Goal: Transaction & Acquisition: Purchase product/service

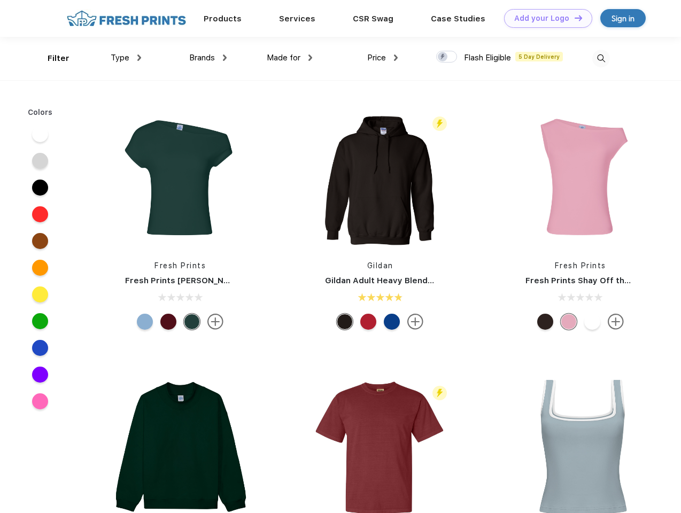
scroll to position [1, 0]
click at [544, 18] on link "Add your Logo Design Tool" at bounding box center [548, 18] width 88 height 19
click at [0, 0] on div "Design Tool" at bounding box center [0, 0] width 0 height 0
click at [574, 18] on link "Add your Logo Design Tool" at bounding box center [548, 18] width 88 height 19
click at [51, 58] on div "Filter" at bounding box center [59, 58] width 22 height 12
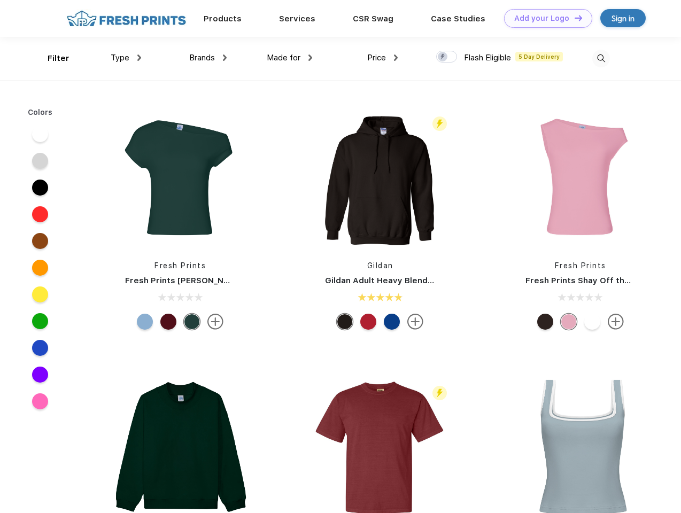
click at [126, 58] on span "Type" at bounding box center [120, 58] width 19 height 10
click at [208, 58] on span "Brands" at bounding box center [202, 58] width 26 height 10
click at [290, 58] on span "Made for" at bounding box center [284, 58] width 34 height 10
click at [383, 58] on span "Price" at bounding box center [376, 58] width 19 height 10
click at [447, 57] on div at bounding box center [446, 57] width 21 height 12
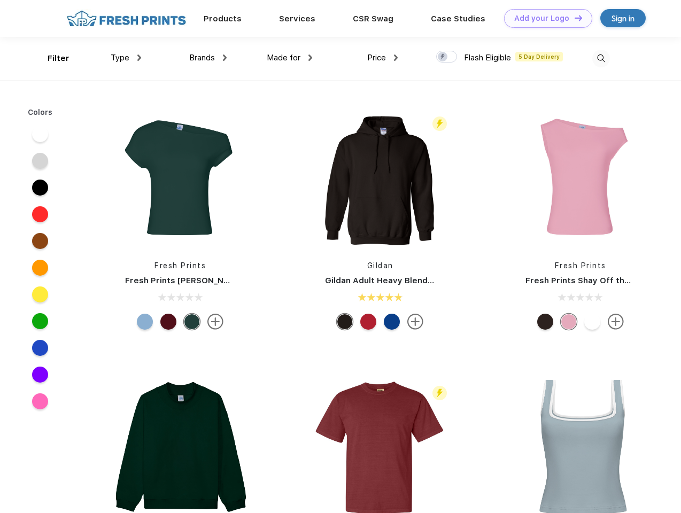
click at [443, 57] on input "checkbox" at bounding box center [439, 53] width 7 height 7
click at [601, 58] on img at bounding box center [601, 59] width 18 height 18
